Goal: Information Seeking & Learning: Find specific fact

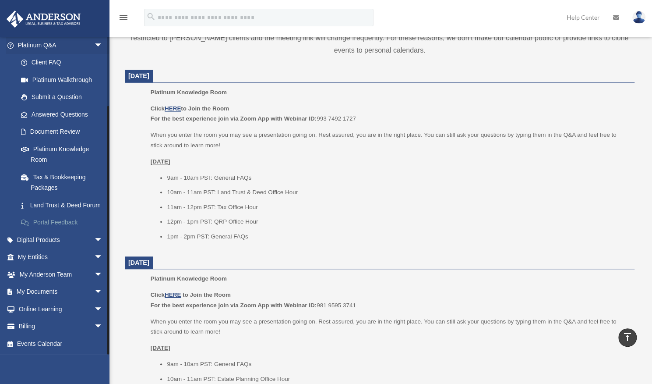
scroll to position [325, 0]
click at [47, 289] on link "My Documents arrow_drop_down" at bounding box center [61, 292] width 110 height 18
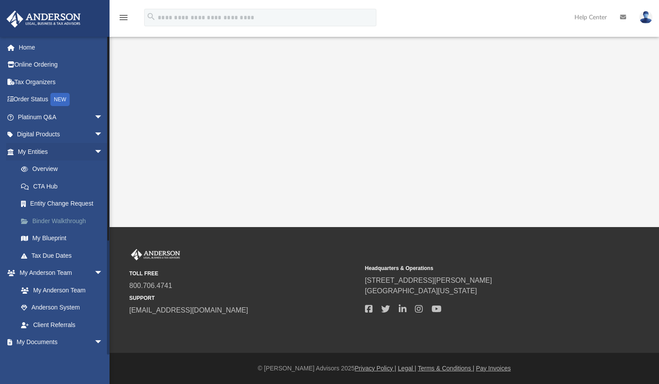
click at [67, 221] on link "Binder Walkthrough" at bounding box center [64, 221] width 104 height 18
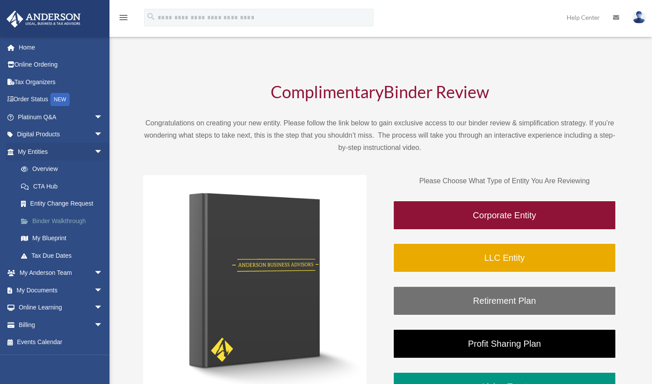
click at [57, 219] on link "Binder Walkthrough" at bounding box center [64, 221] width 104 height 18
click at [42, 166] on link "Overview" at bounding box center [64, 169] width 104 height 18
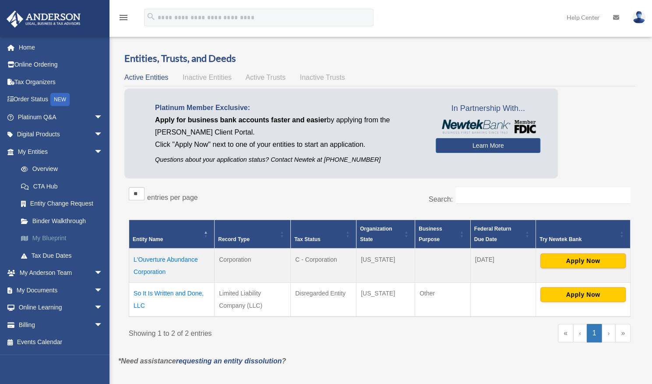
click at [53, 238] on link "My Blueprint" at bounding box center [64, 239] width 104 height 18
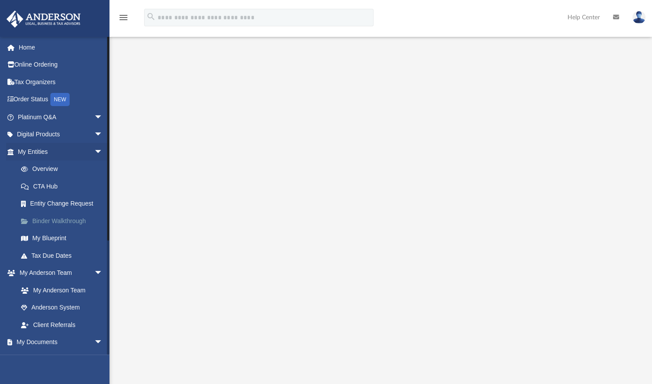
click at [67, 219] on link "Binder Walkthrough" at bounding box center [64, 221] width 104 height 18
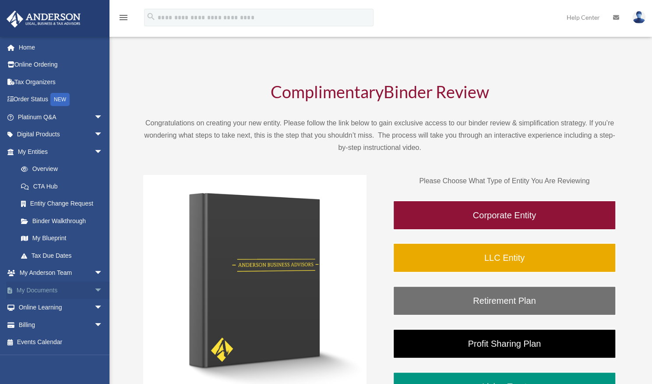
click at [36, 290] on link "My Documents arrow_drop_down" at bounding box center [61, 290] width 110 height 18
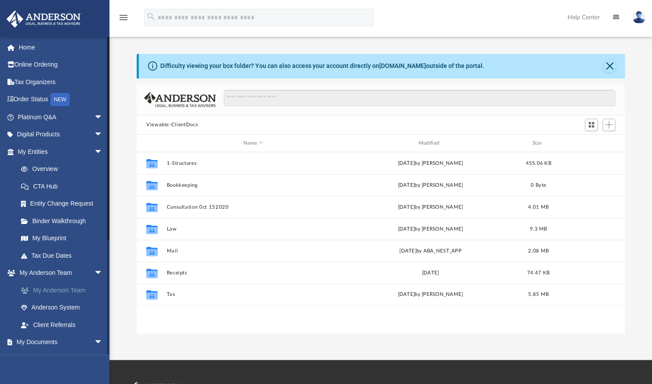
scroll to position [192, 482]
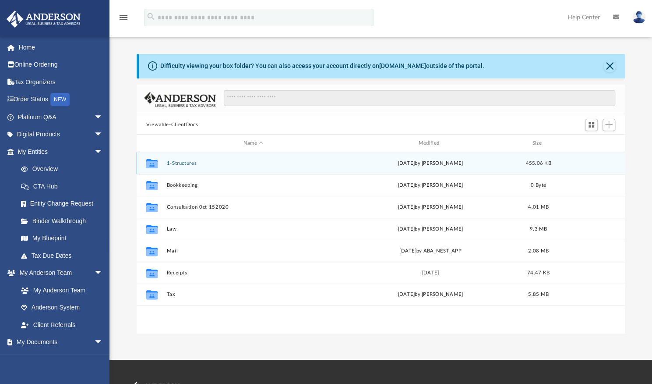
click at [186, 163] on button "1-Structures" at bounding box center [254, 163] width 174 height 6
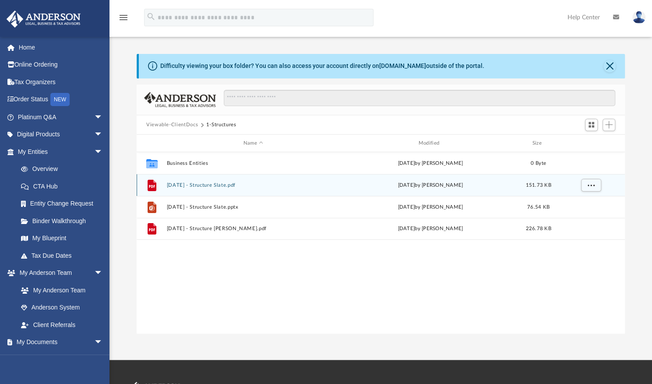
click at [195, 184] on button "2019.02.05 - Structure Slate.pdf" at bounding box center [254, 185] width 174 height 6
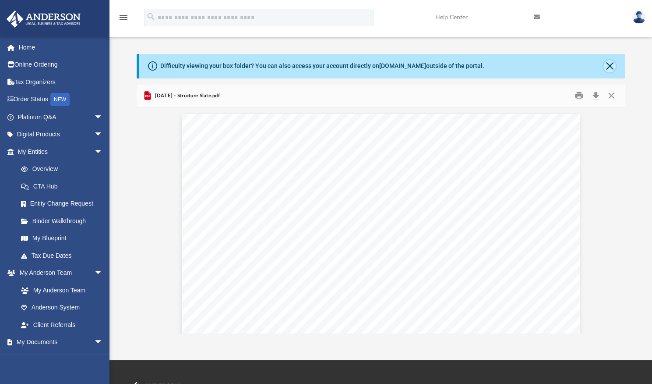
click at [605, 67] on button "Close" at bounding box center [610, 66] width 12 height 12
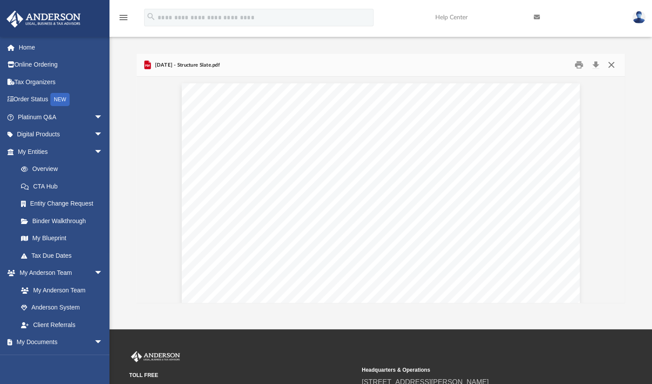
click at [613, 64] on button "Close" at bounding box center [612, 65] width 16 height 14
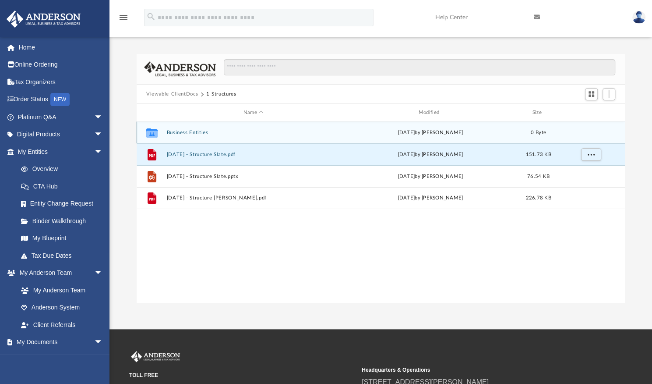
click at [191, 132] on button "Business Entities" at bounding box center [254, 133] width 174 height 6
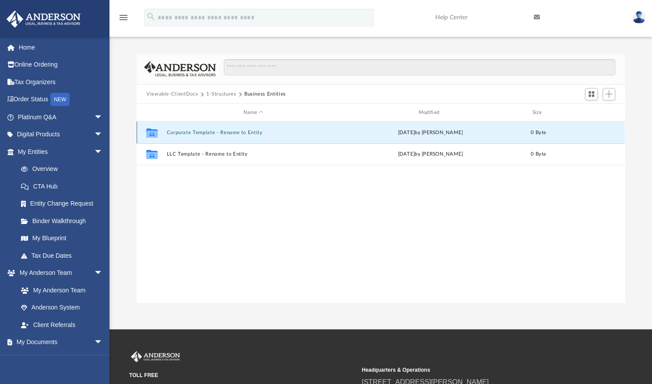
click at [201, 131] on button "Corporate Template - Rename to Entity" at bounding box center [254, 133] width 174 height 6
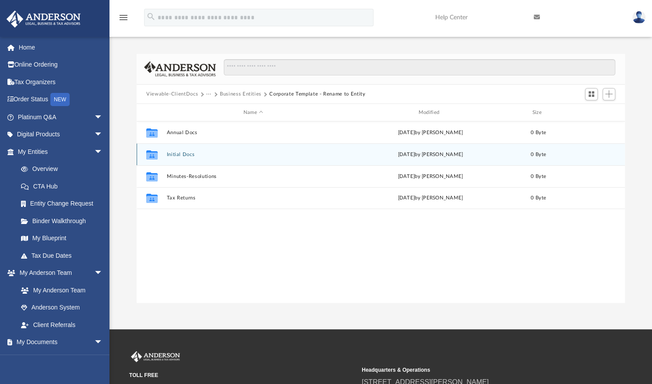
click at [178, 157] on div "Collaborated Folder Initial Docs Thu Jan 16 2020 by Lynette Solomon 0 Byte" at bounding box center [381, 154] width 489 height 22
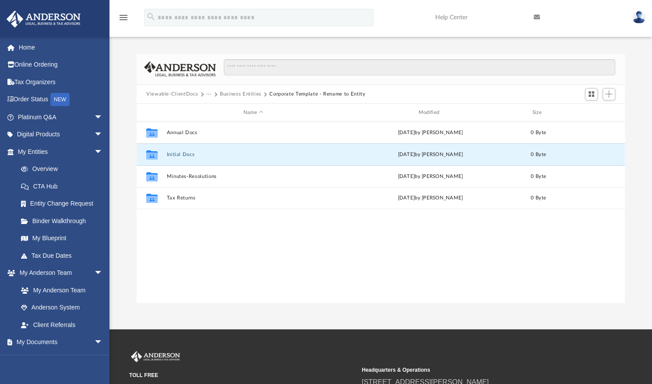
click at [238, 96] on button "Business Entities" at bounding box center [241, 94] width 42 height 8
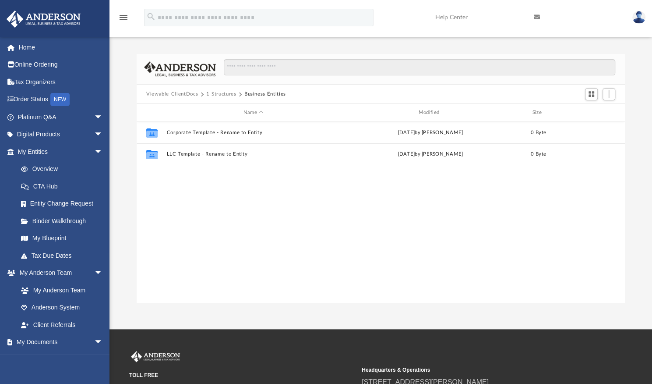
click at [181, 95] on button "Viewable-ClientDocs" at bounding box center [172, 94] width 52 height 8
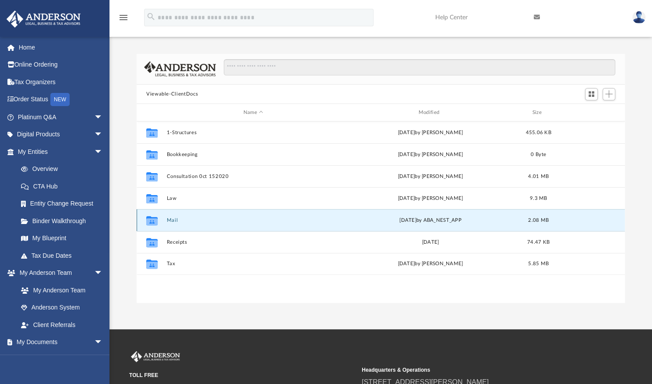
click at [172, 220] on button "Mail" at bounding box center [254, 220] width 174 height 6
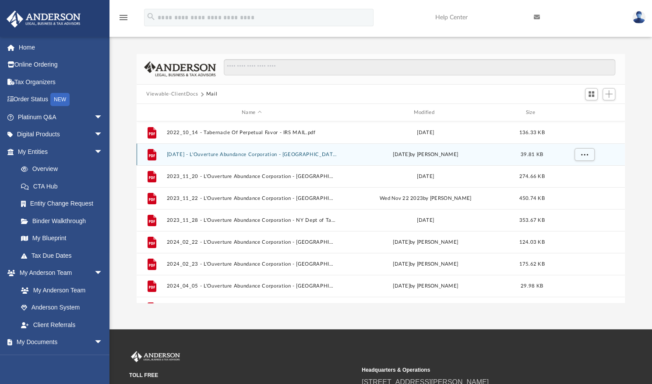
click at [241, 155] on button "2023.11.02 - L'Ouverture Abundance Corporation - NYC Dept. of Finance.pdf" at bounding box center [252, 155] width 170 height 6
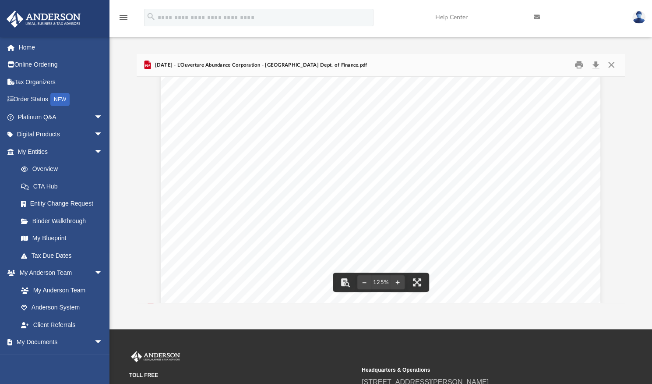
scroll to position [0, 0]
click at [144, 197] on button "Preview" at bounding box center [146, 189] width 19 height 25
click at [616, 191] on button "Preview" at bounding box center [615, 189] width 19 height 25
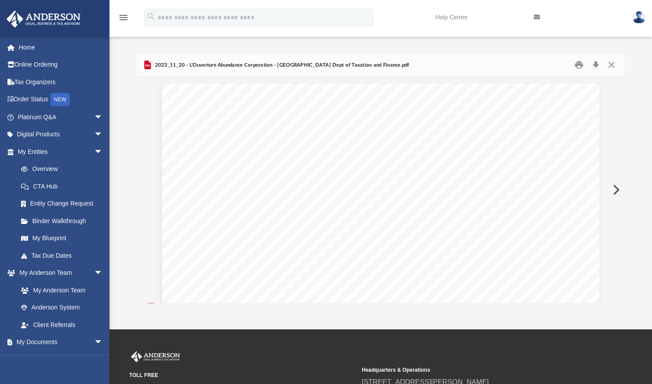
click at [616, 191] on button "Preview" at bounding box center [615, 189] width 19 height 25
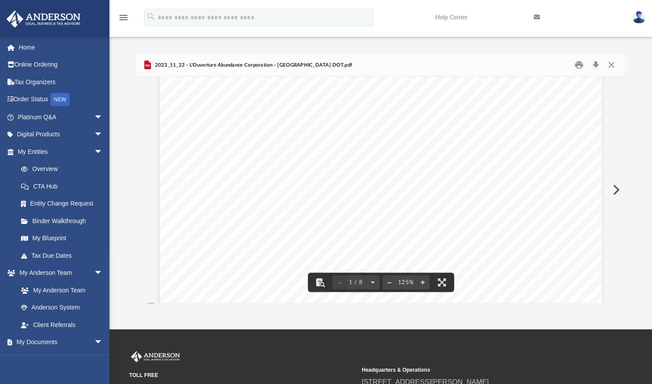
scroll to position [163, 0]
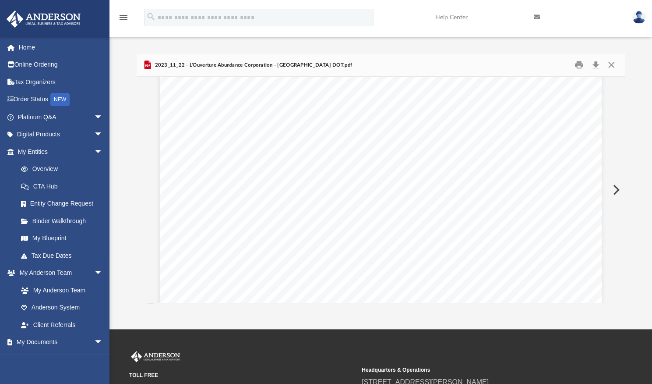
click at [610, 195] on button "Preview" at bounding box center [615, 189] width 19 height 25
click at [617, 195] on button "Preview" at bounding box center [615, 189] width 19 height 25
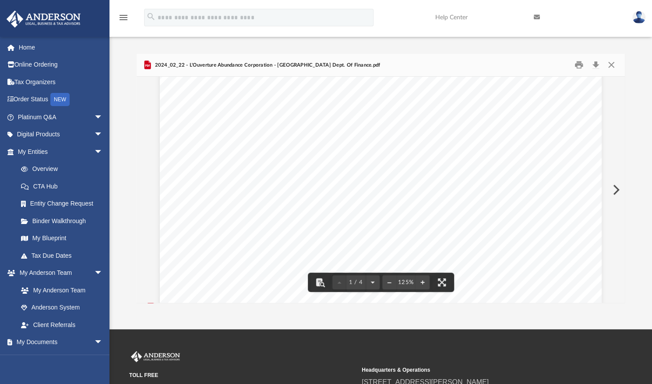
scroll to position [174, 0]
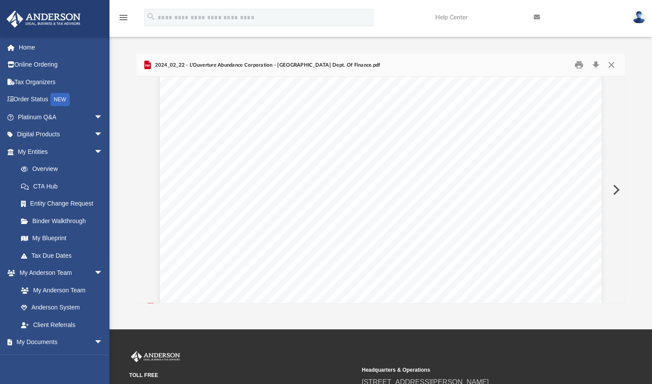
click at [621, 189] on button "Preview" at bounding box center [615, 189] width 19 height 25
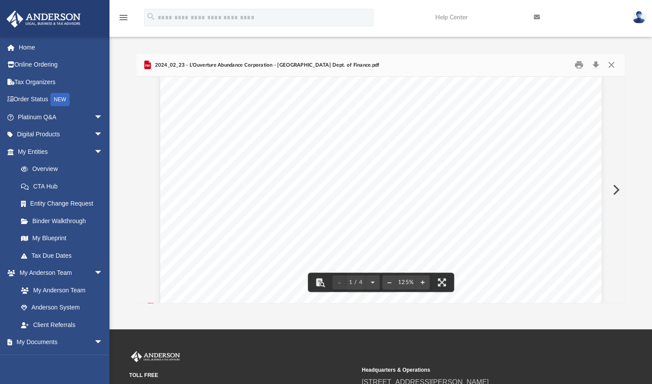
scroll to position [93, 0]
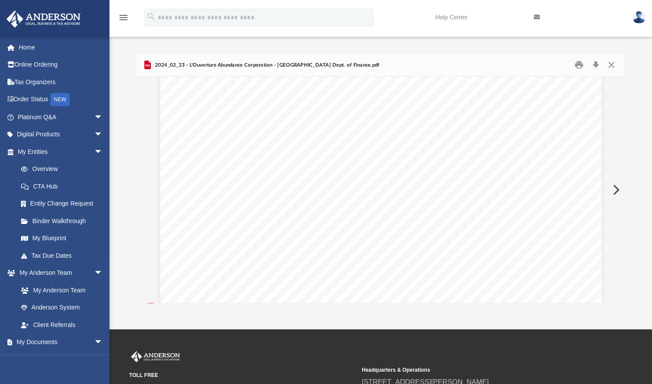
click at [609, 183] on button "Preview" at bounding box center [615, 189] width 19 height 25
click at [613, 192] on button "Preview" at bounding box center [615, 189] width 19 height 25
click at [617, 185] on button "Preview" at bounding box center [615, 189] width 19 height 25
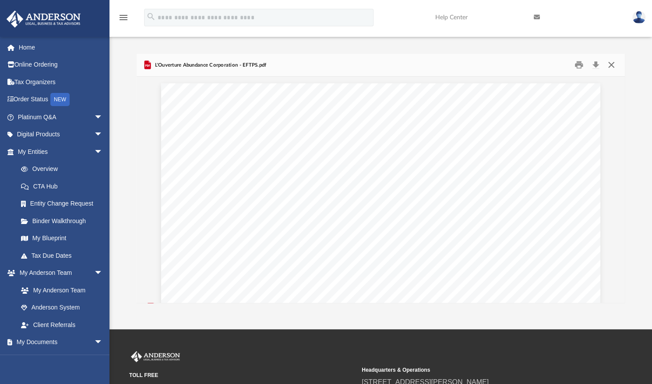
click at [609, 71] on button "Close" at bounding box center [612, 65] width 16 height 14
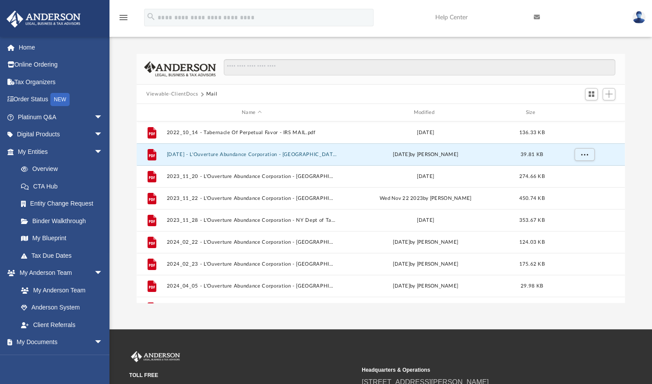
click at [178, 74] on img at bounding box center [180, 68] width 72 height 15
click at [169, 96] on button "Viewable-ClientDocs" at bounding box center [172, 94] width 52 height 8
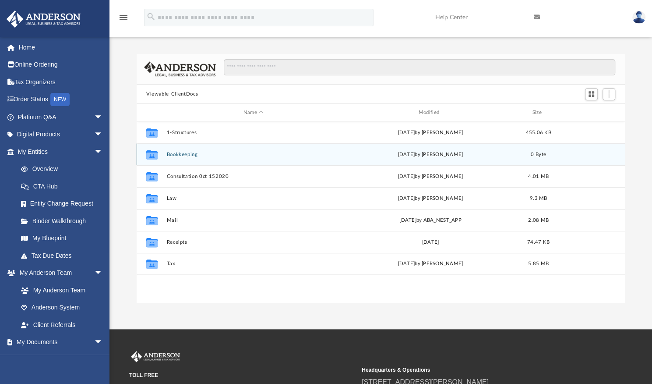
click at [186, 154] on button "Bookkeeping" at bounding box center [254, 155] width 174 height 6
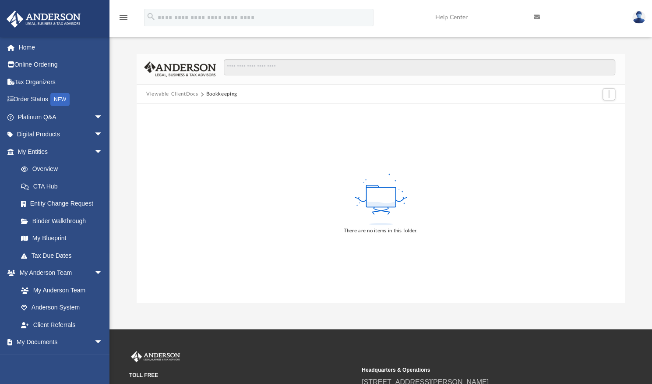
click at [163, 92] on button "Viewable-ClientDocs" at bounding box center [172, 94] width 52 height 8
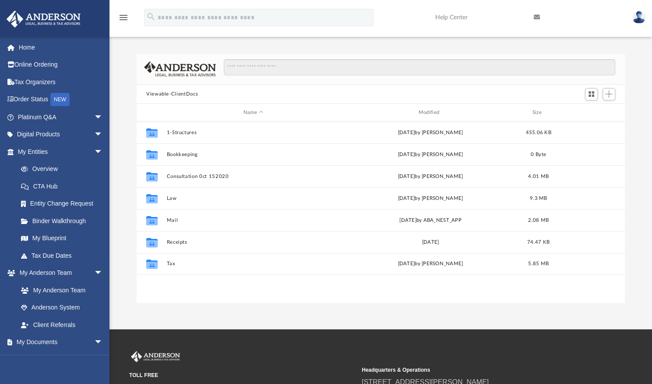
scroll to position [192, 482]
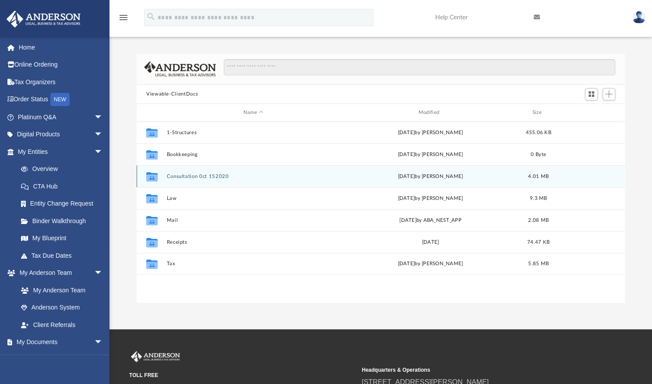
click at [191, 176] on button "Consultation 0ct 152020" at bounding box center [254, 177] width 174 height 6
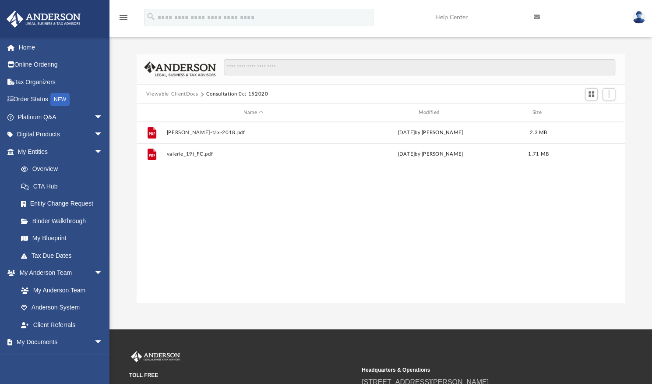
click at [171, 93] on button "Viewable-ClientDocs" at bounding box center [172, 94] width 52 height 8
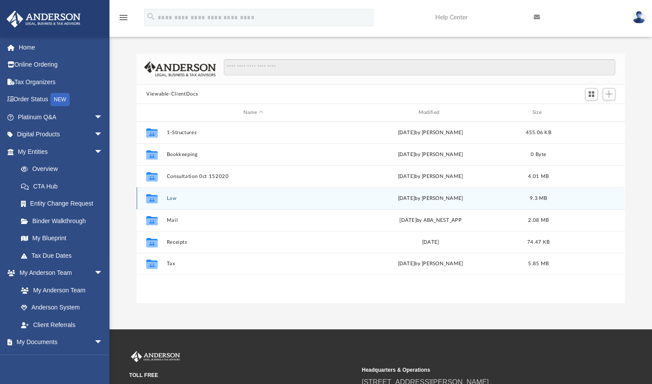
click at [169, 198] on button "Law" at bounding box center [254, 198] width 174 height 6
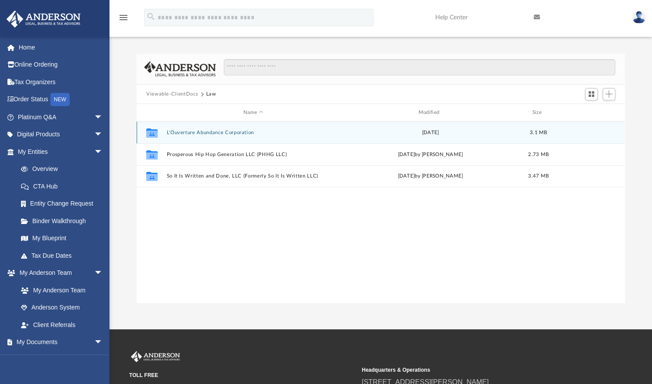
click at [205, 133] on button "L'Ouverture Abundance Corporation" at bounding box center [254, 133] width 174 height 6
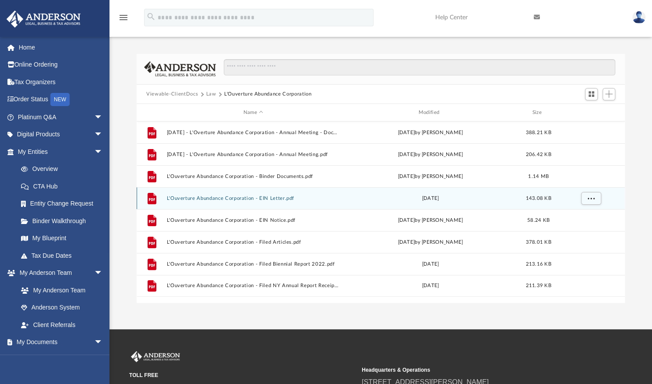
click at [219, 198] on button "L'Ouverture Abundance Corporation - EIN Letter.pdf" at bounding box center [254, 198] width 174 height 6
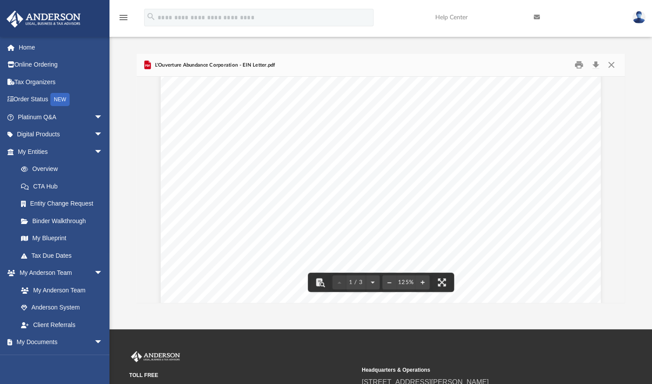
scroll to position [82, 0]
drag, startPoint x: 284, startPoint y: 220, endPoint x: 254, endPoint y: 221, distance: 29.8
drag, startPoint x: 254, startPoint y: 221, endPoint x: 243, endPoint y: 222, distance: 11.4
click at [245, 222] on span "85-2965961." at bounding box center [342, 221] width 194 height 8
drag, startPoint x: 241, startPoint y: 222, endPoint x: 283, endPoint y: 219, distance: 41.7
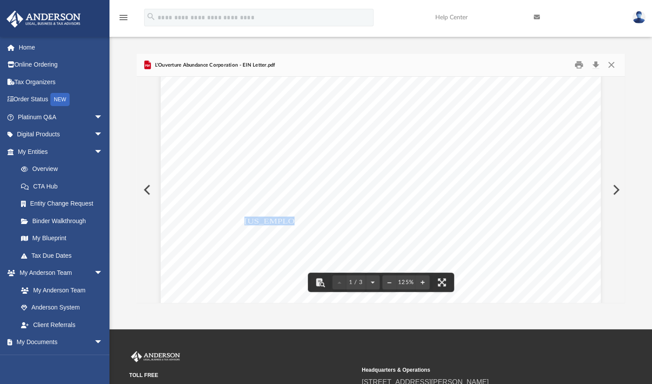
click at [283, 219] on span "85-2965961." at bounding box center [342, 221] width 194 height 8
drag, startPoint x: 330, startPoint y: 206, endPoint x: 279, endPoint y: 202, distance: 50.6
drag, startPoint x: 279, startPoint y: 202, endPoint x: 243, endPoint y: 203, distance: 36.4
click at [243, 203] on span "LAS" at bounding box center [246, 205] width 12 height 5
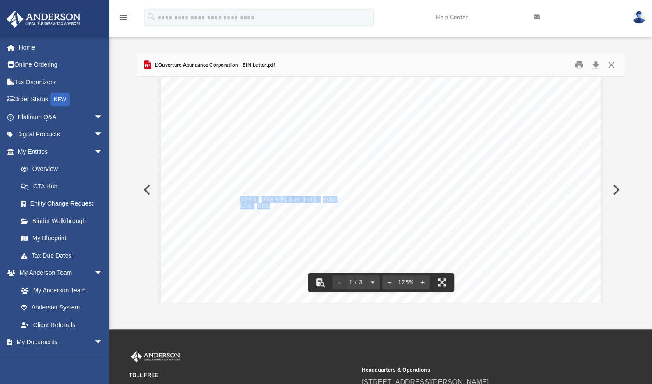
drag, startPoint x: 236, startPoint y: 199, endPoint x: 268, endPoint y: 202, distance: 31.7
click at [268, 202] on div "^IRS DEPARTMENT OF THE TREASURY INTERNAL REVENUE SERVICE CINCINNATI OH A5999-00…" at bounding box center [381, 347] width 440 height 577
click at [240, 201] on span "3225" at bounding box center [248, 200] width 17 height 6
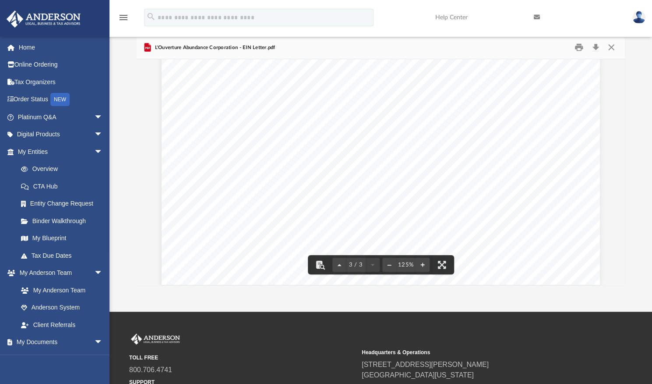
scroll to position [1539, 0]
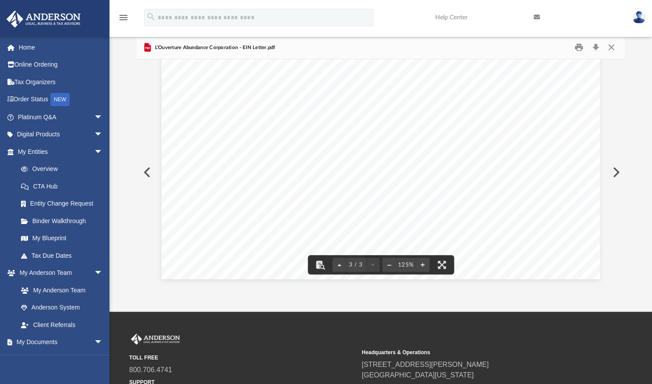
drag, startPoint x: 545, startPoint y: 173, endPoint x: 564, endPoint y: 169, distance: 19.8
drag, startPoint x: 564, startPoint y: 169, endPoint x: 586, endPoint y: 170, distance: 21.5
drag, startPoint x: 586, startPoint y: 170, endPoint x: 558, endPoint y: 168, distance: 28.1
drag, startPoint x: 558, startPoint y: 168, endPoint x: 556, endPoint y: 150, distance: 18.1
drag, startPoint x: 556, startPoint y: 150, endPoint x: 574, endPoint y: 173, distance: 28.9
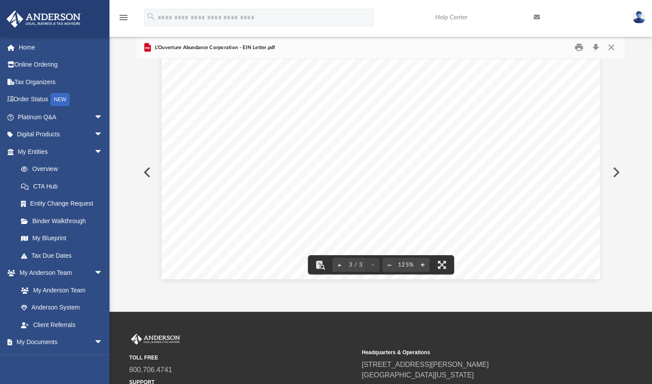
drag, startPoint x: 574, startPoint y: 173, endPoint x: 464, endPoint y: 142, distance: 114.3
drag, startPoint x: 464, startPoint y: 142, endPoint x: 443, endPoint y: 147, distance: 22.5
drag, startPoint x: 443, startPoint y: 147, endPoint x: 562, endPoint y: 171, distance: 121.7
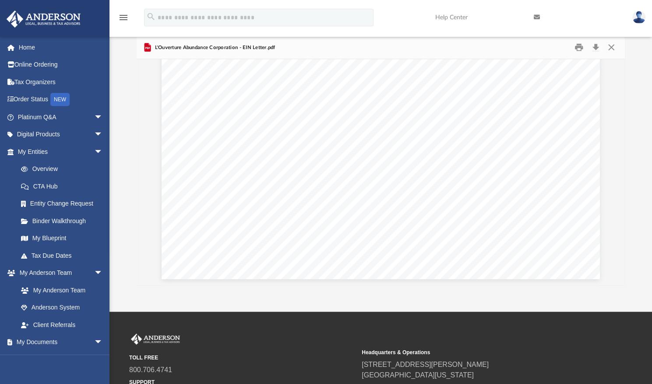
drag, startPoint x: 562, startPoint y: 171, endPoint x: 561, endPoint y: 152, distance: 19.3
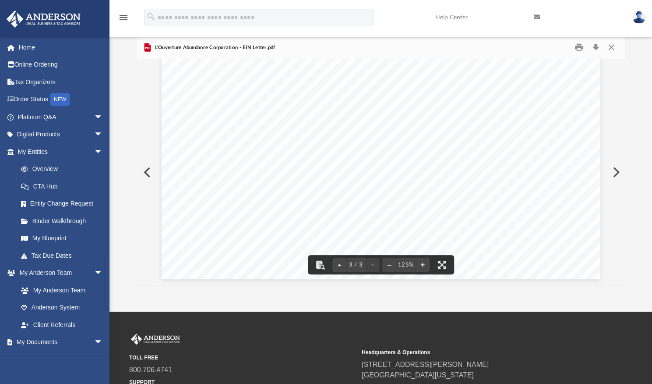
drag, startPoint x: 561, startPoint y: 152, endPoint x: 466, endPoint y: 115, distance: 102.0
drag, startPoint x: 466, startPoint y: 115, endPoint x: 416, endPoint y: 75, distance: 64.2
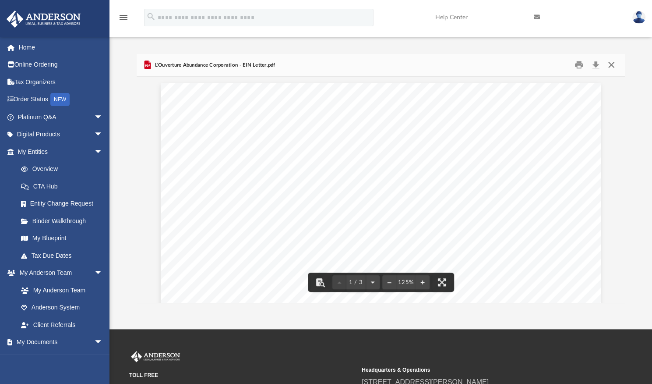
click at [614, 68] on button "Close" at bounding box center [612, 65] width 16 height 14
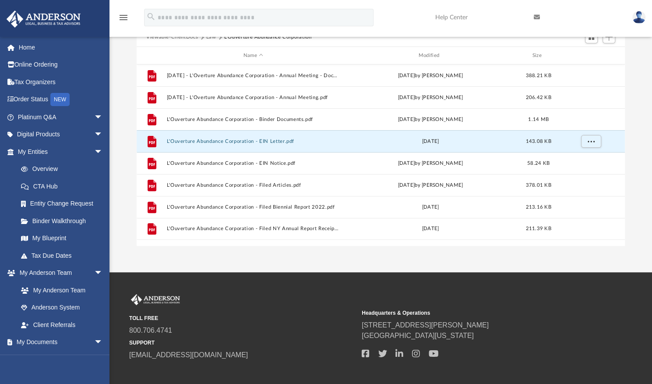
scroll to position [54, 0]
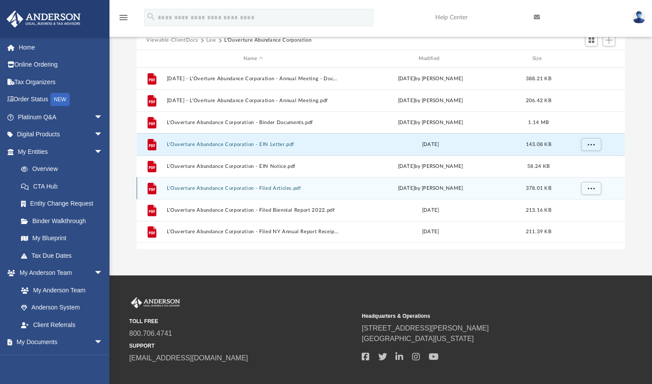
click at [217, 188] on button "L'Ouverture Abundance Corporation - Filed Articles.pdf" at bounding box center [254, 188] width 174 height 6
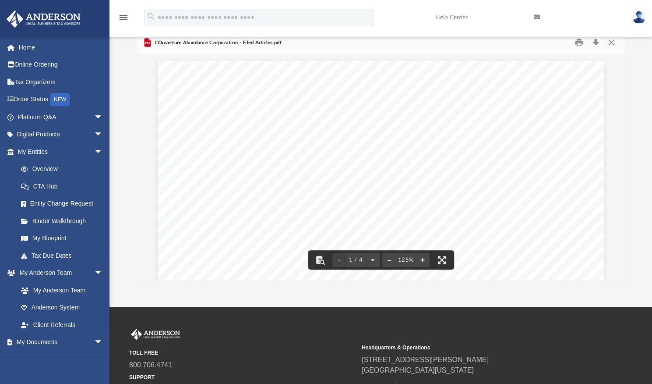
scroll to position [18, 0]
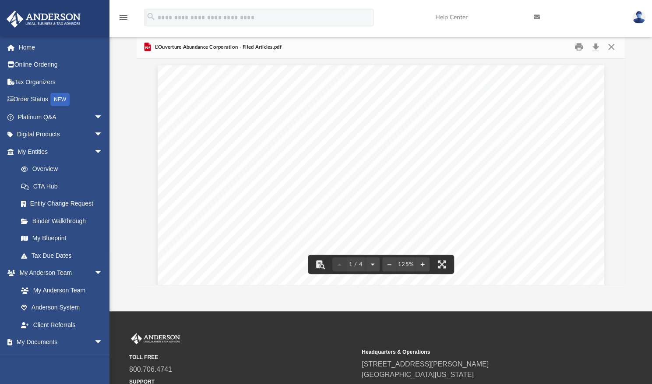
click at [455, 217] on div "N.Y.S. DEPARTMENT OF STATE DIVISION OF CORPORATIONS AND STATE RECORDS ALBANY, N…" at bounding box center [381, 354] width 447 height 578
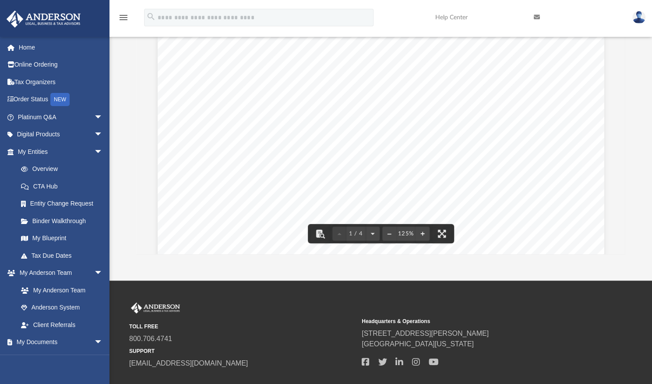
scroll to position [0, 0]
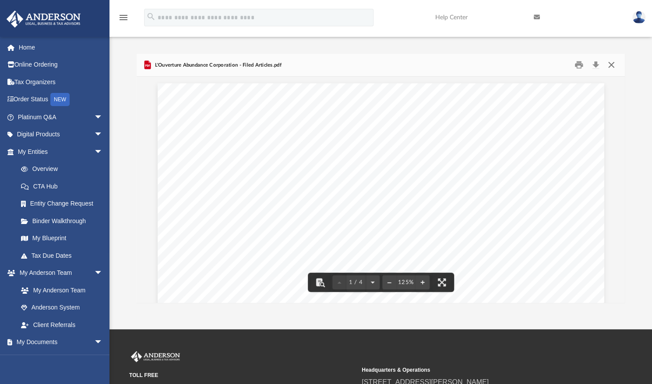
click at [609, 69] on button "Close" at bounding box center [612, 65] width 16 height 14
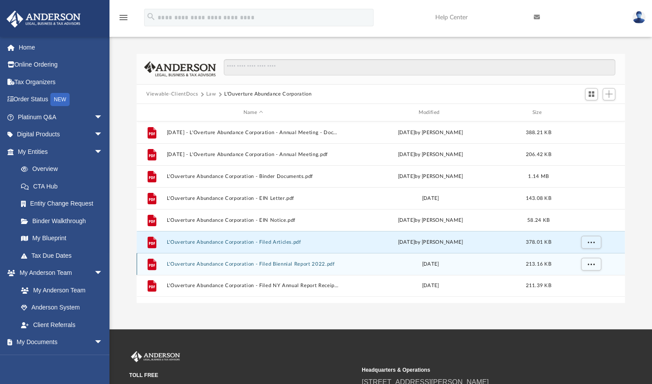
click at [312, 264] on button "L'Ouverture Abundance Corporation - Filed Biennial Report 2022.pdf" at bounding box center [254, 264] width 174 height 6
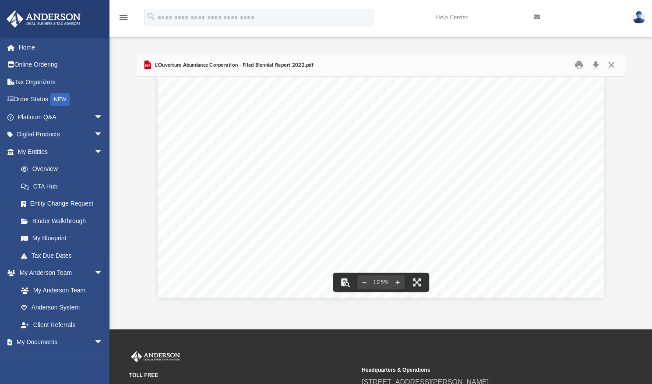
scroll to position [365, 0]
click at [608, 63] on button "Close" at bounding box center [612, 65] width 16 height 14
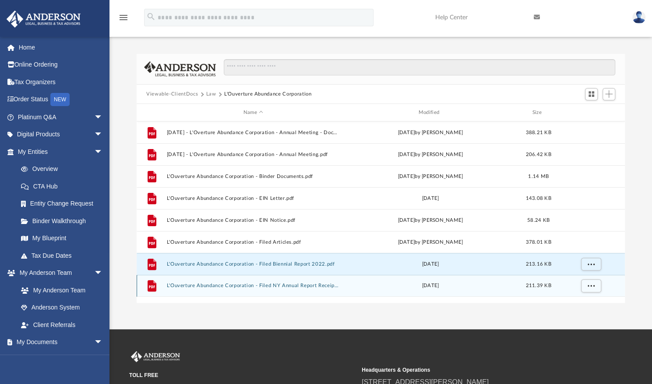
click at [317, 287] on button "L'Ouverture Abundance Corporation - Filed NY Annual Report Receipt 2024.pdf" at bounding box center [254, 286] width 174 height 6
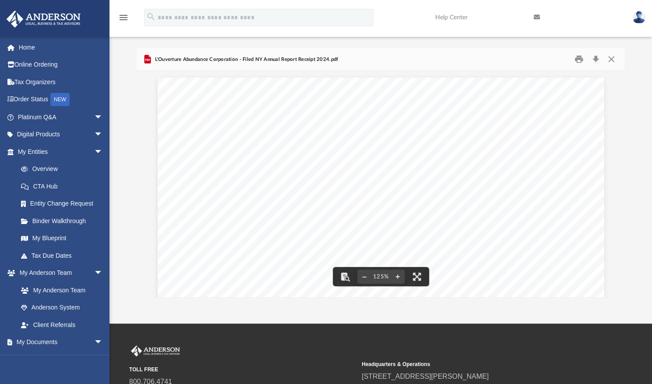
scroll to position [0, 0]
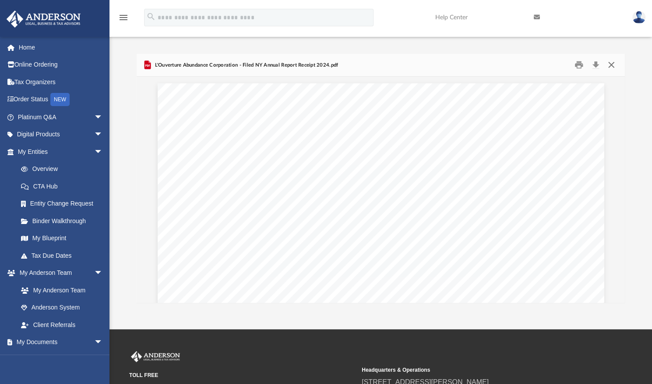
click at [618, 66] on button "Close" at bounding box center [612, 65] width 16 height 14
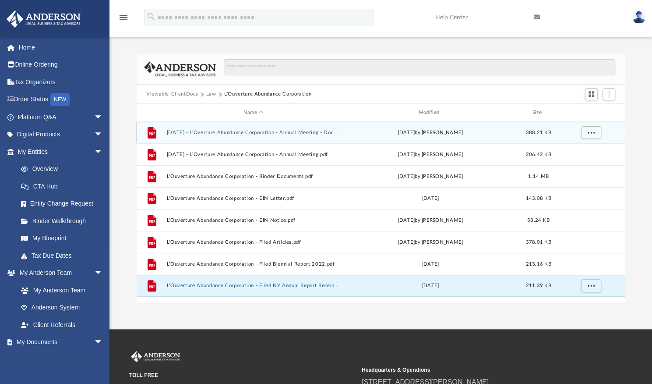
click at [240, 132] on button "2021.09.13 - L'Overture Abundance Corporation - Annual Meeting - DocuSigned.pdf" at bounding box center [254, 133] width 174 height 6
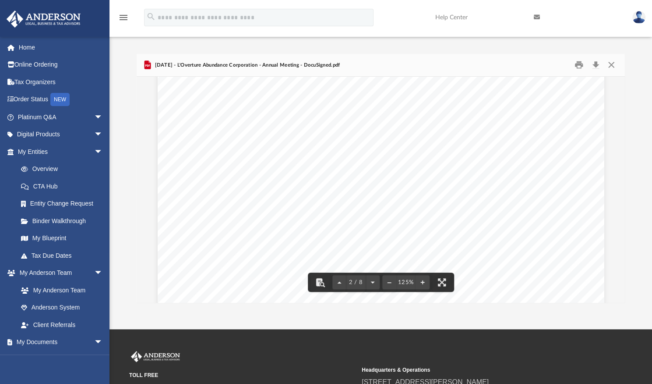
scroll to position [930, 0]
click at [610, 67] on button "Close" at bounding box center [612, 65] width 16 height 14
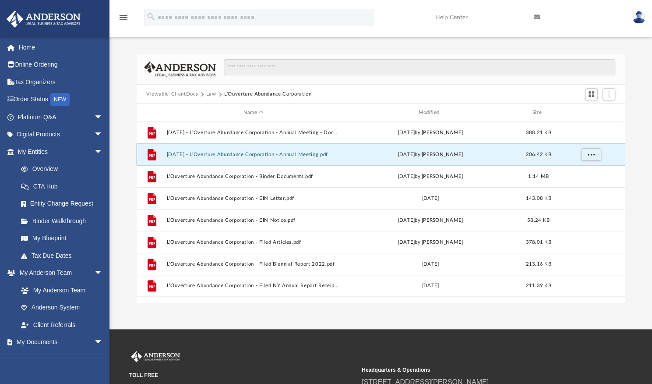
click at [254, 153] on button "2021.09.13 - L'Overture Abundance Corporation - Annual Meeting.pdf" at bounding box center [254, 155] width 174 height 6
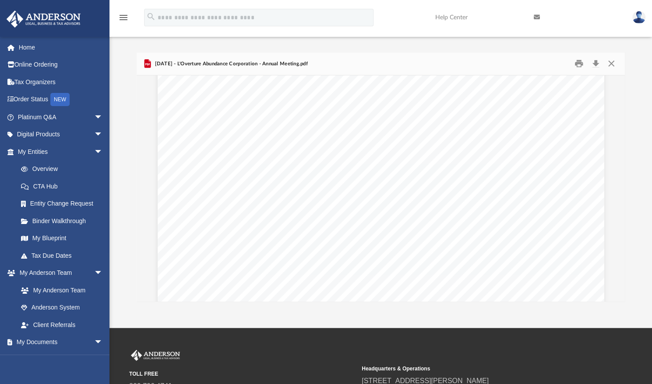
scroll to position [3461, 0]
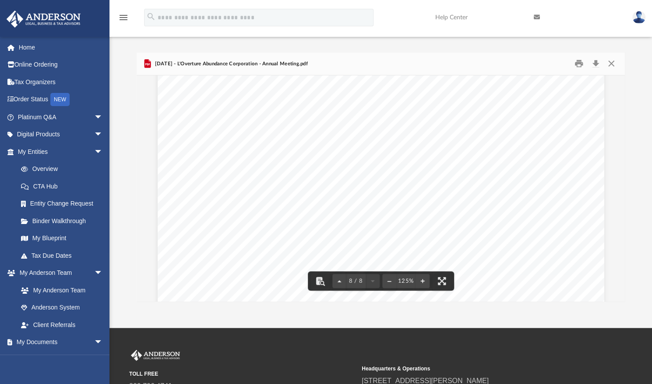
scroll to position [4506, 0]
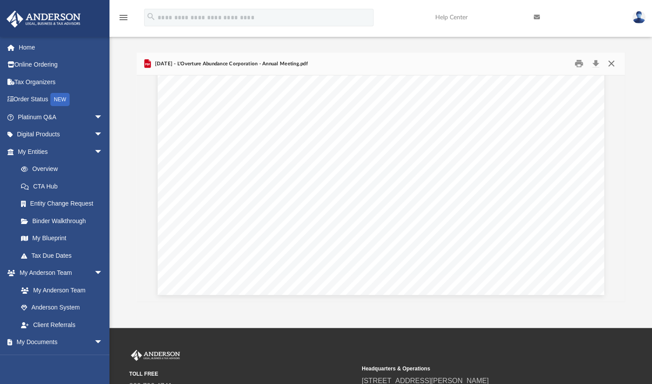
click at [614, 62] on button "Close" at bounding box center [612, 64] width 16 height 14
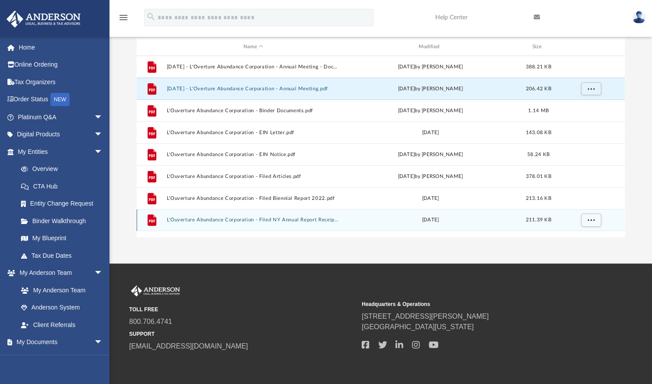
scroll to position [0, 0]
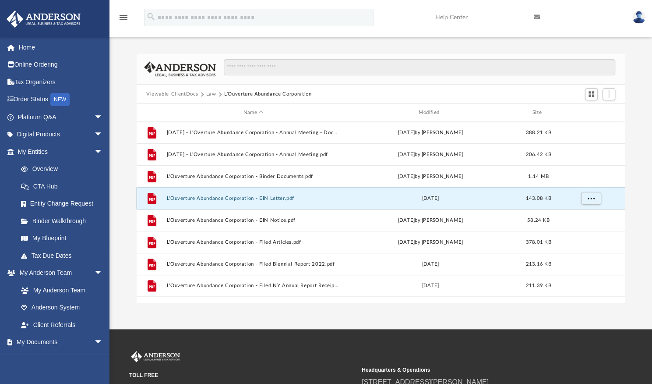
click at [215, 197] on button "L'Ouverture Abundance Corporation - EIN Letter.pdf" at bounding box center [254, 198] width 174 height 6
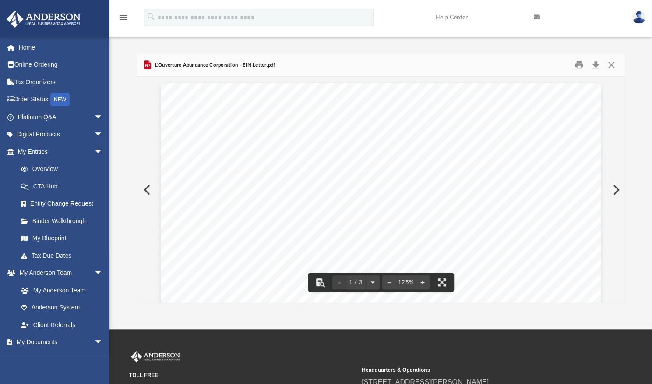
drag, startPoint x: 490, startPoint y: 170, endPoint x: 454, endPoint y: 170, distance: 36.4
click at [454, 170] on div "^IRS DEPARTMENT OF THE TREASURY INTERNAL REVENUE SERVICE CINCINNATI OH A5999-00…" at bounding box center [381, 371] width 440 height 577
drag, startPoint x: 446, startPoint y: 170, endPoint x: 488, endPoint y: 167, distance: 42.1
click at [488, 168] on span "85-2965961" at bounding box center [543, 170] width 187 height 5
drag, startPoint x: 447, startPoint y: 168, endPoint x: 464, endPoint y: 169, distance: 16.2
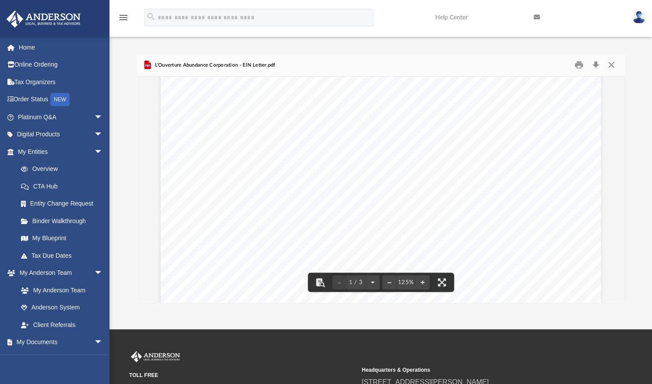
scroll to position [177, 0]
click at [607, 64] on button "Close" at bounding box center [612, 65] width 16 height 14
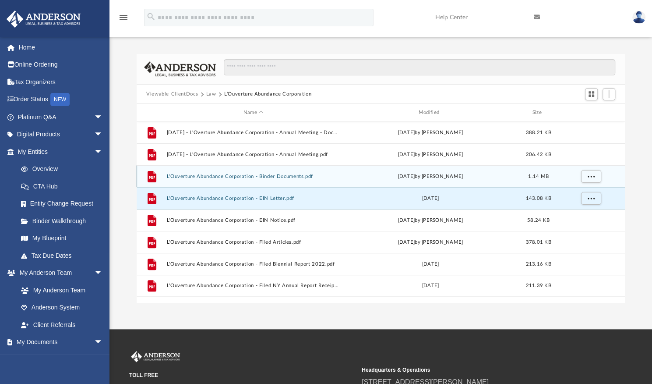
click at [235, 178] on button "L'Ouverture Abundance Corporation - Binder Documents.pdf" at bounding box center [254, 177] width 174 height 6
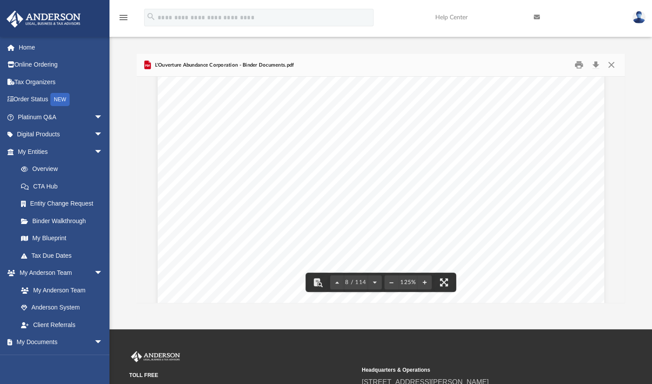
scroll to position [4355, 0]
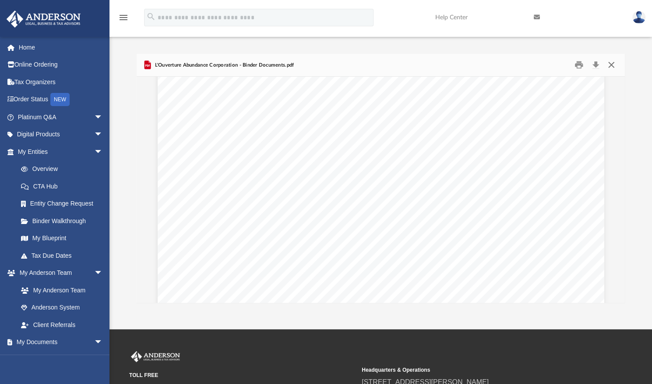
click at [616, 63] on button "Close" at bounding box center [612, 65] width 16 height 14
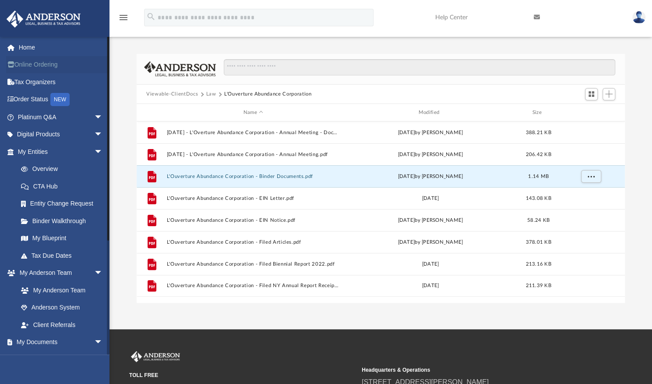
click at [32, 63] on link "Online Ordering" at bounding box center [61, 65] width 110 height 18
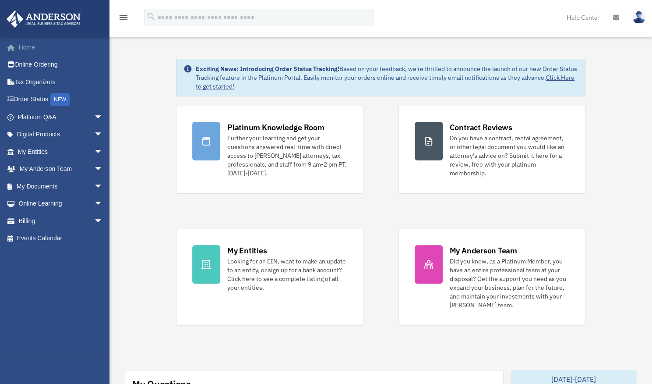
click at [24, 49] on link "Home" at bounding box center [61, 48] width 110 height 18
click at [43, 64] on link "Online Ordering" at bounding box center [61, 65] width 110 height 18
click at [31, 63] on link "Online Ordering" at bounding box center [61, 65] width 110 height 18
click at [35, 52] on link "Home" at bounding box center [61, 48] width 110 height 18
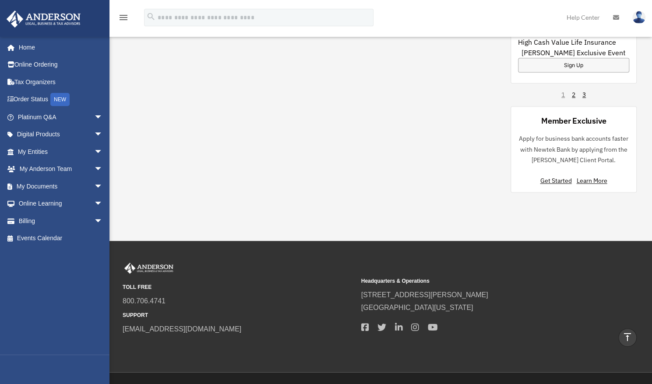
scroll to position [672, 0]
click at [35, 61] on link "Online Ordering" at bounding box center [61, 65] width 110 height 18
click at [30, 41] on link "Home" at bounding box center [61, 48] width 110 height 18
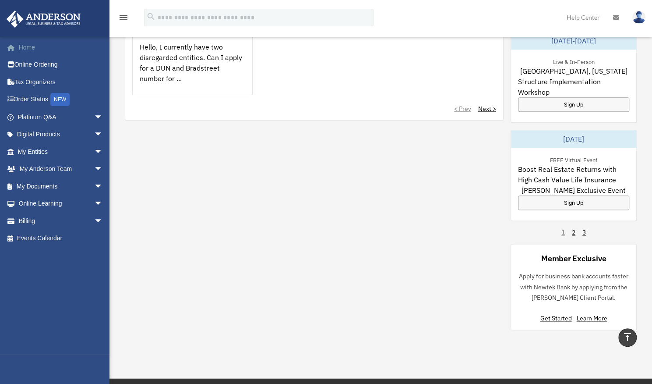
scroll to position [534, 0]
